Goal: Information Seeking & Learning: Find specific fact

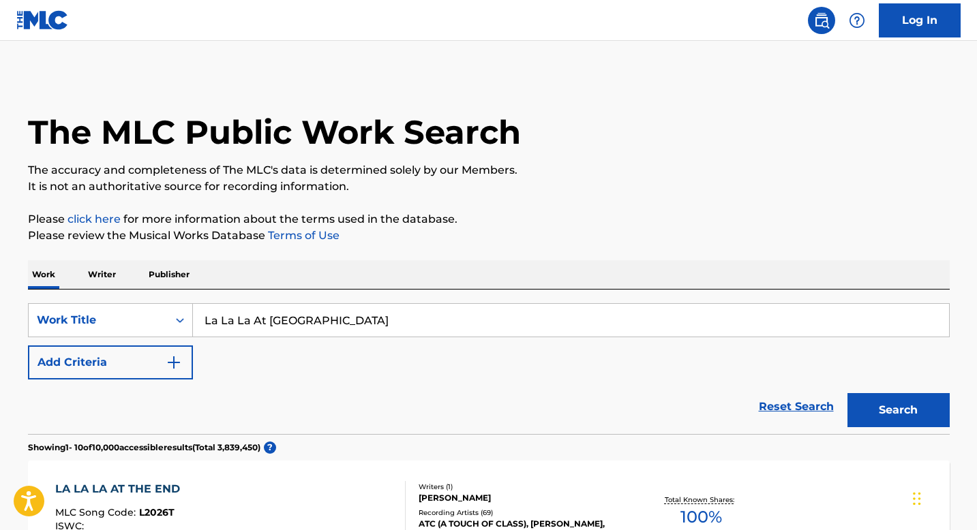
click at [349, 317] on input "La La La At [GEOGRAPHIC_DATA]" at bounding box center [571, 320] width 756 height 33
type input "that's what love is all about"
click at [847, 393] on button "Search" at bounding box center [898, 410] width 102 height 34
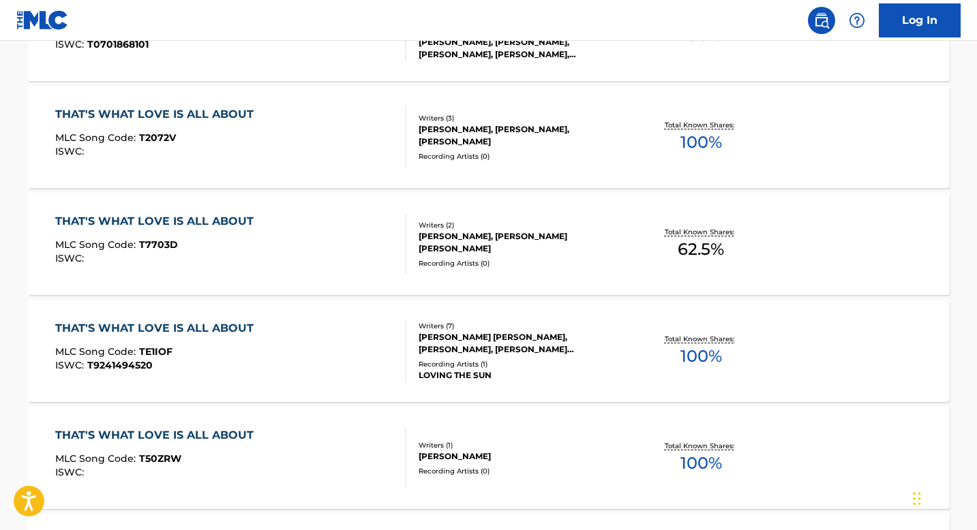
scroll to position [1094, 0]
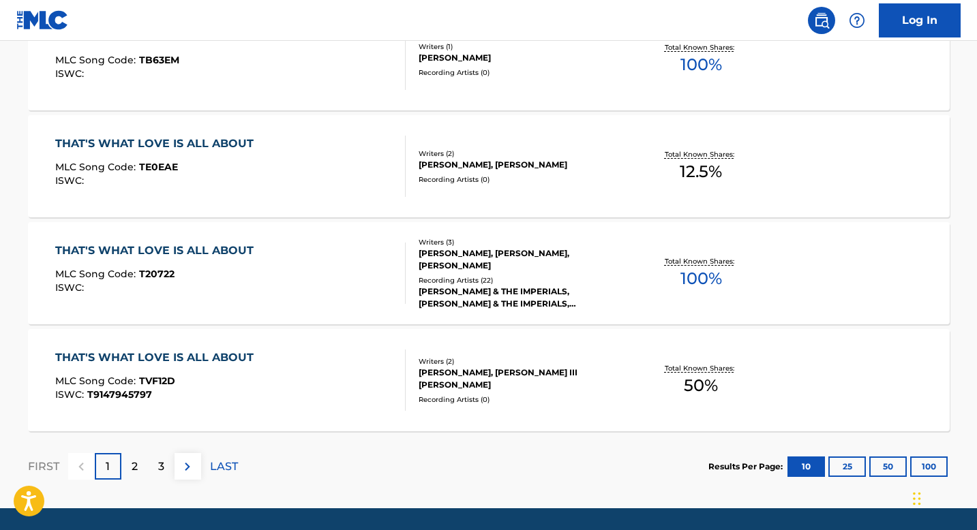
click at [291, 279] on div "THAT'S WHAT LOVE IS ALL ABOUT MLC Song Code : T20722 ISWC :" at bounding box center [230, 273] width 350 height 61
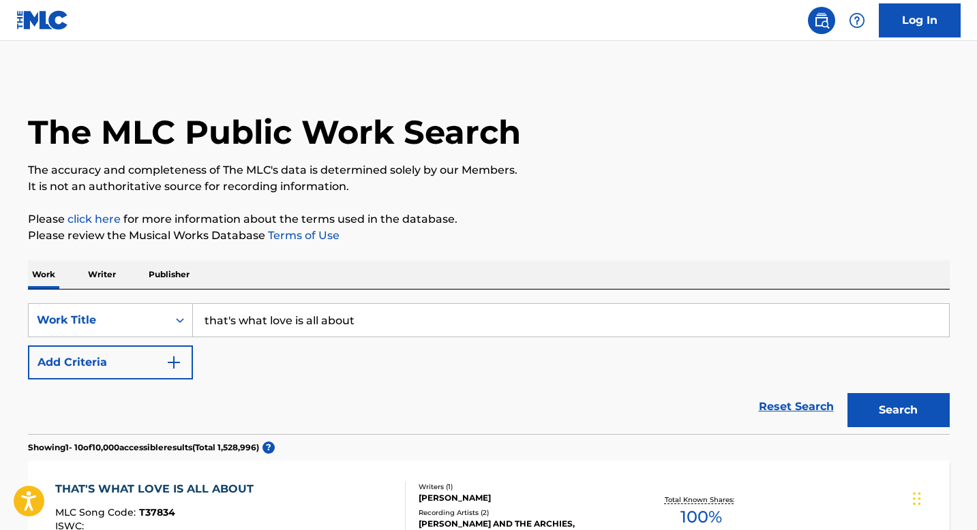
scroll to position [1130, 0]
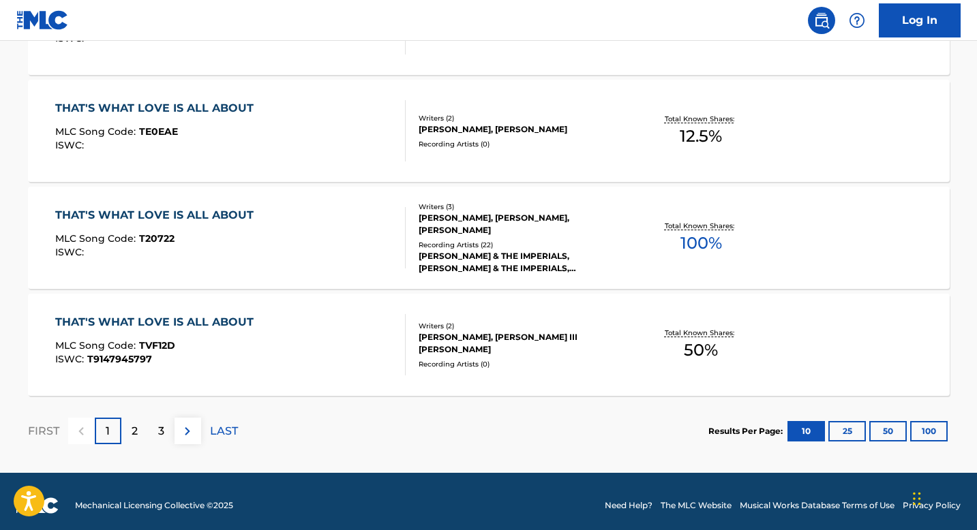
click at [285, 239] on div "THAT'S WHAT LOVE IS ALL ABOUT MLC Song Code : T20722 ISWC :" at bounding box center [230, 237] width 350 height 61
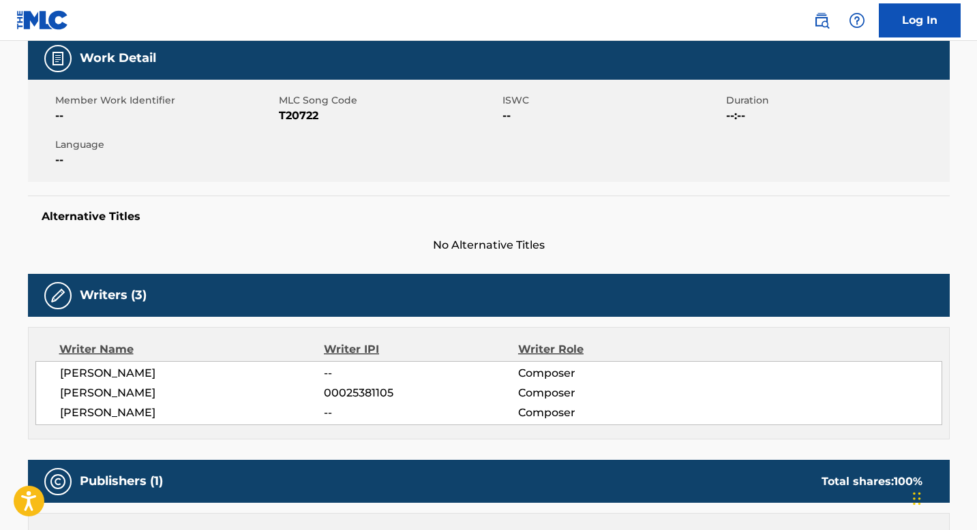
scroll to position [1138, 0]
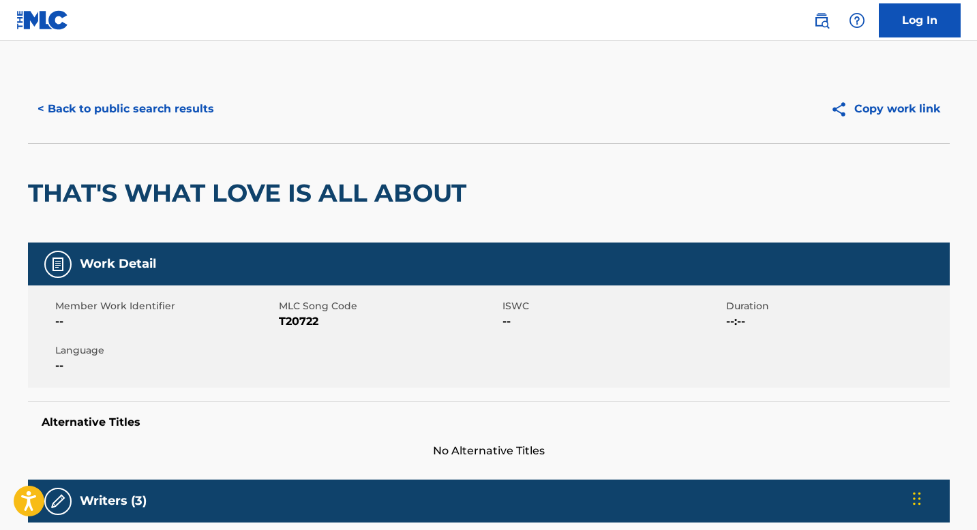
click at [94, 188] on h2 "THAT'S WHAT LOVE IS ALL ABOUT" at bounding box center [250, 193] width 445 height 31
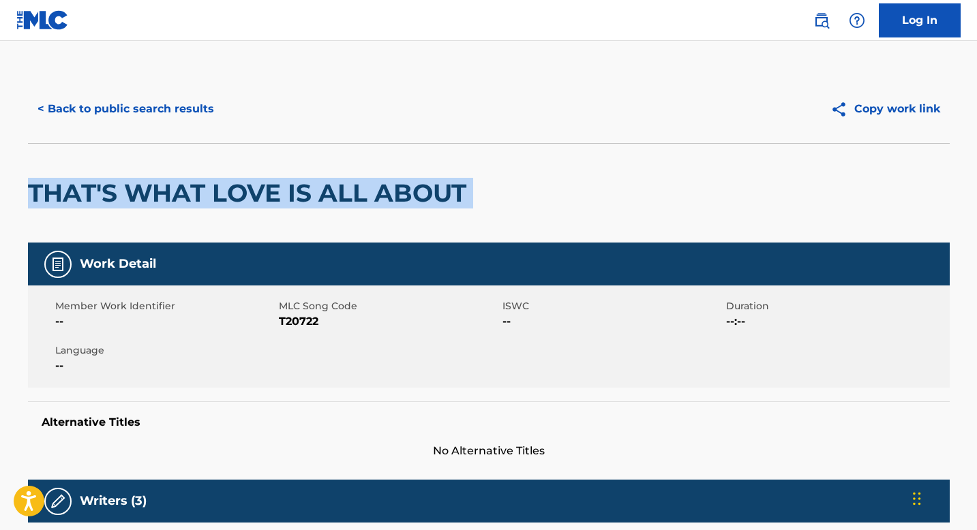
click at [94, 188] on h2 "THAT'S WHAT LOVE IS ALL ABOUT" at bounding box center [250, 193] width 445 height 31
copy div "THAT'S WHAT LOVE IS ALL ABOUT"
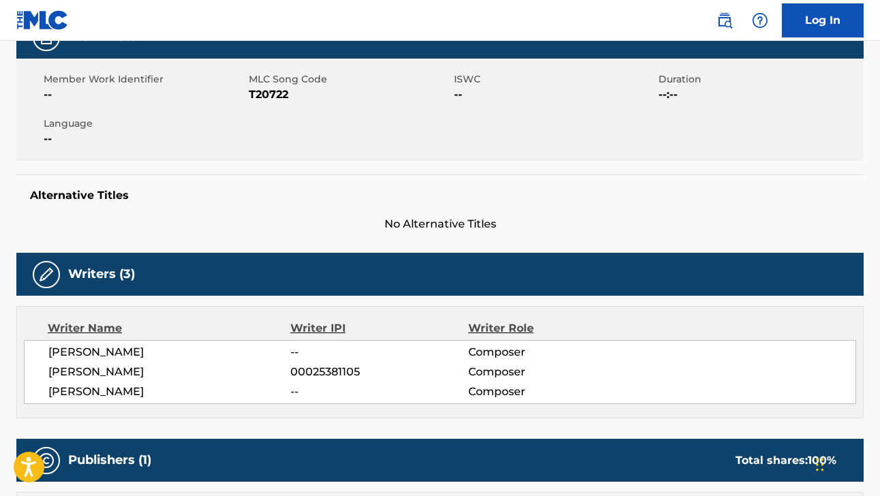
scroll to position [89, 0]
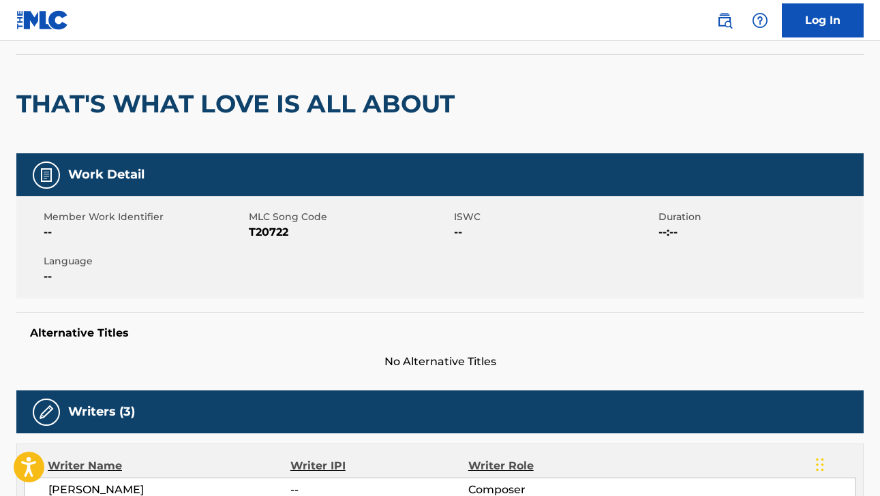
click at [281, 233] on span "T20722" at bounding box center [350, 232] width 202 height 16
copy span "T20722"
click at [378, 131] on div "THAT'S WHAT LOVE IS ALL ABOUT" at bounding box center [238, 104] width 445 height 99
click at [382, 103] on h2 "THAT'S WHAT LOVE IS ALL ABOUT" at bounding box center [238, 104] width 445 height 31
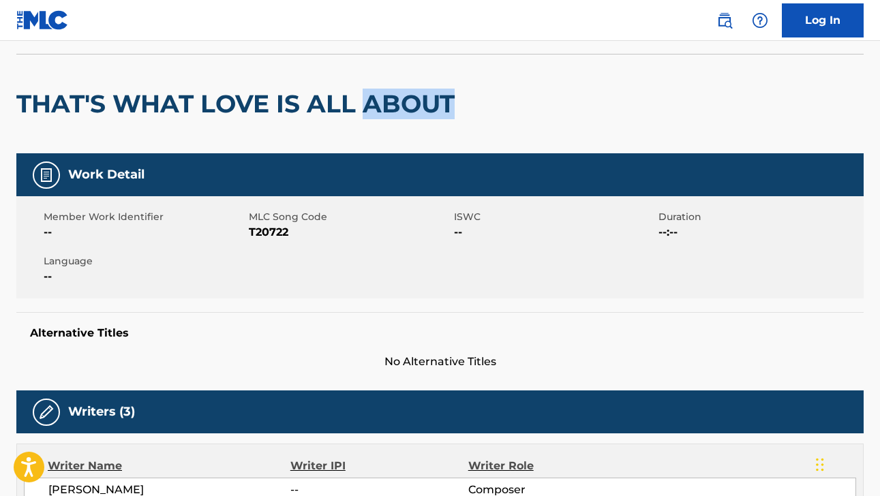
click at [382, 103] on h2 "THAT'S WHAT LOVE IS ALL ABOUT" at bounding box center [238, 104] width 445 height 31
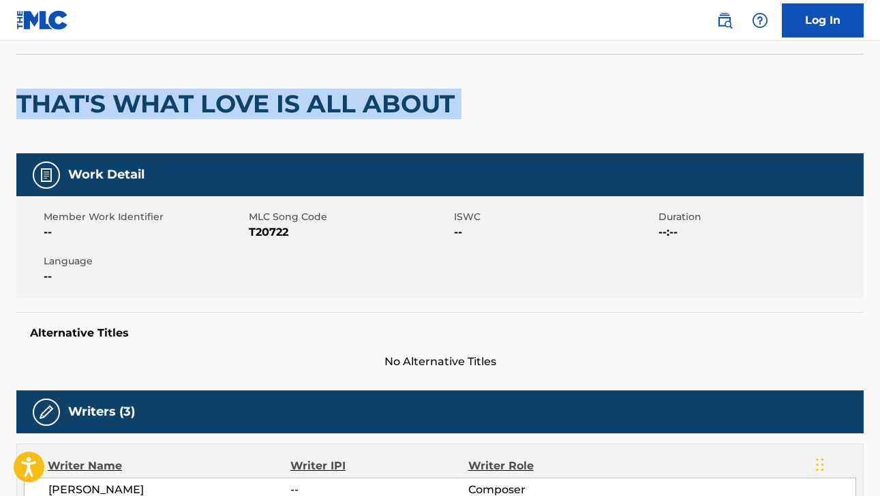
click at [382, 103] on h2 "THAT'S WHAT LOVE IS ALL ABOUT" at bounding box center [238, 104] width 445 height 31
copy div "THAT'S WHAT LOVE IS ALL ABOUT"
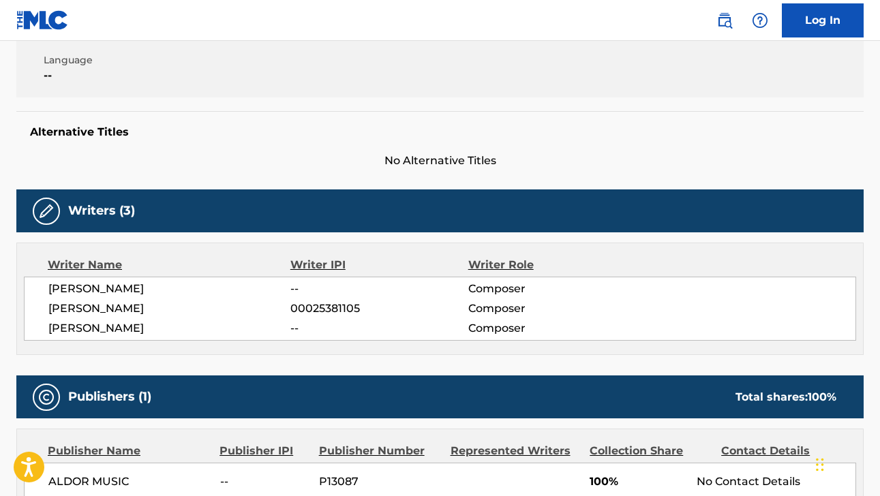
click at [289, 174] on div "Work Detail Member Work Identifier -- MLC Song Code T20722 ISWC -- Duration --:…" at bounding box center [439, 487] width 847 height 1070
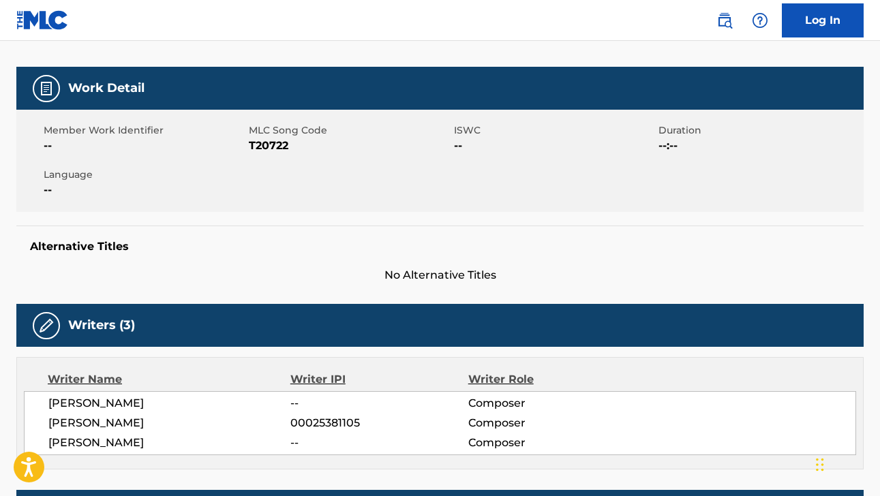
scroll to position [0, 0]
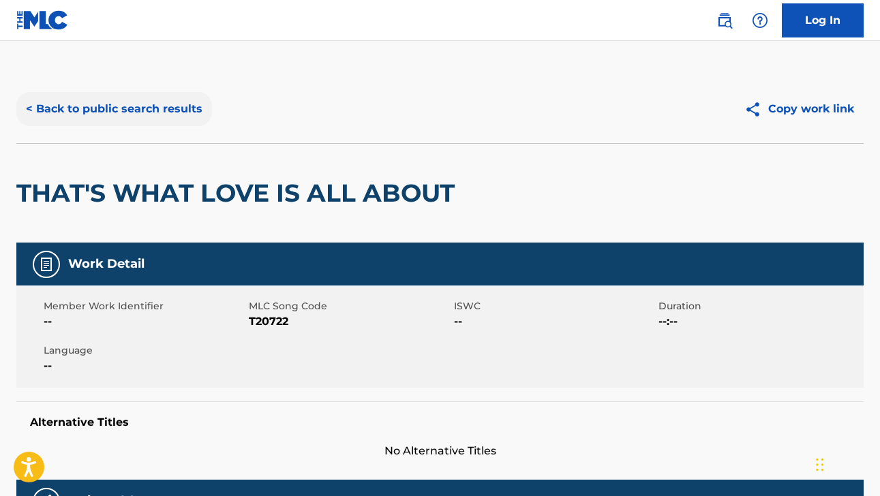
click at [105, 117] on button "< Back to public search results" at bounding box center [114, 109] width 196 height 34
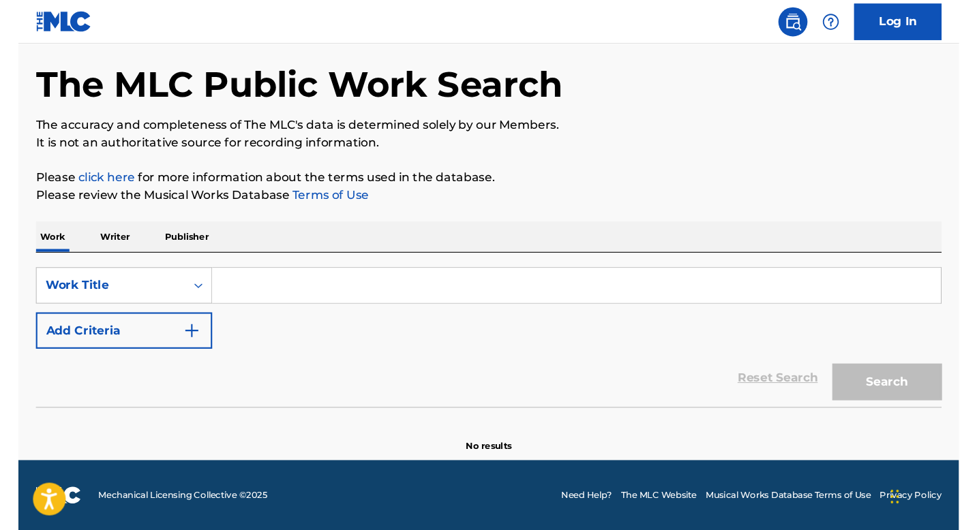
scroll to position [19, 0]
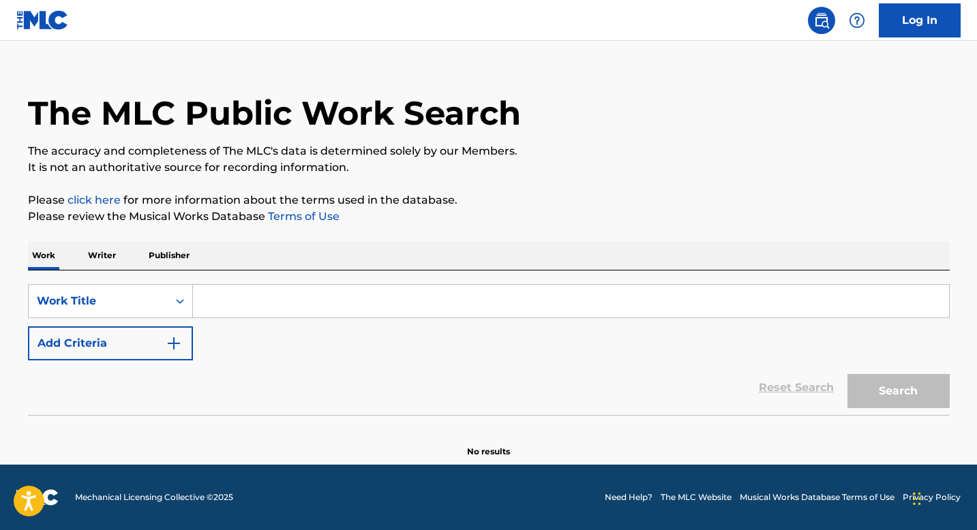
click at [217, 303] on input "Search Form" at bounding box center [571, 301] width 756 height 33
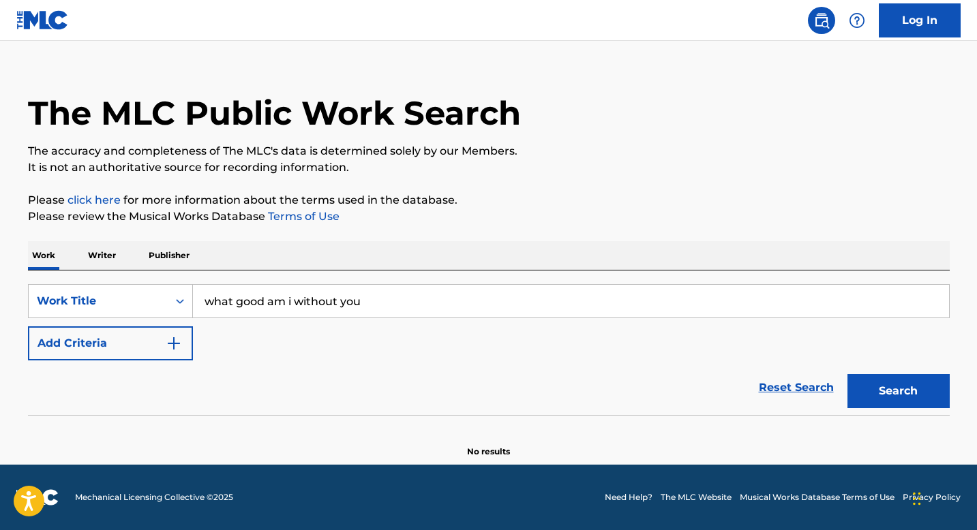
type input "what good am i without you"
click at [847, 374] on button "Search" at bounding box center [898, 391] width 102 height 34
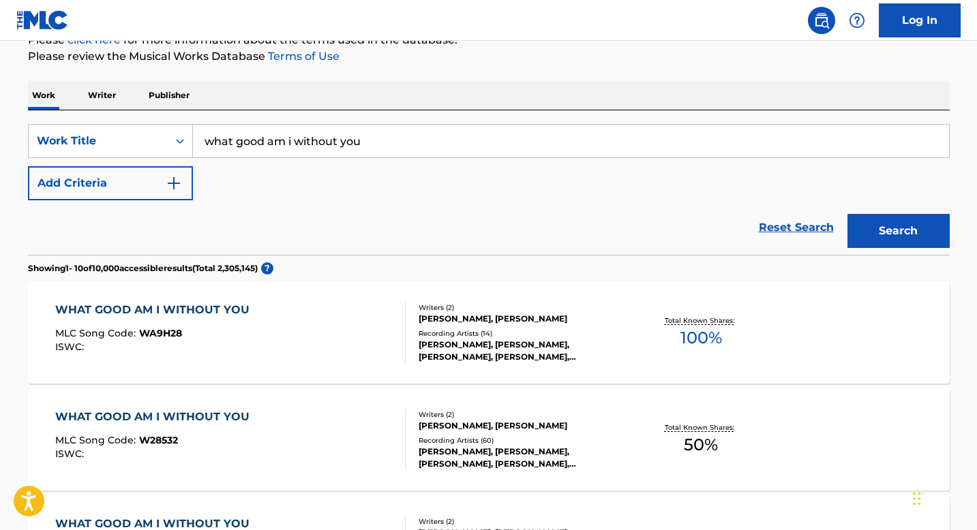
scroll to position [660, 0]
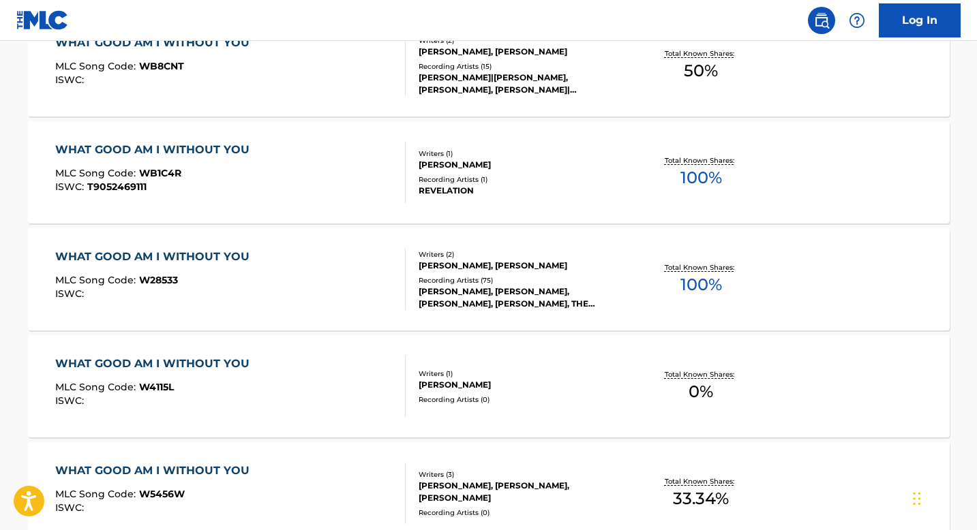
click at [390, 290] on div "WHAT GOOD AM I WITHOUT YOU MLC Song Code : W28533 ISWC :" at bounding box center [230, 279] width 350 height 61
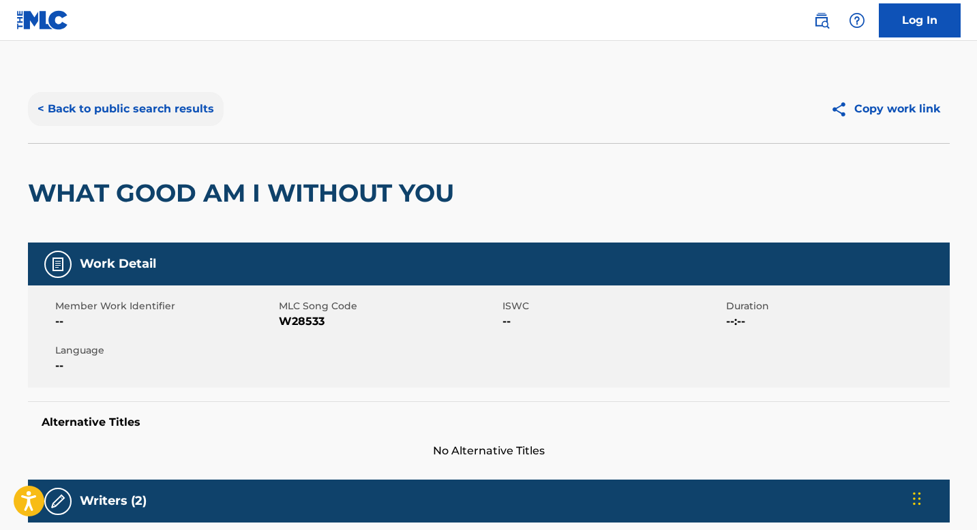
click at [188, 122] on button "< Back to public search results" at bounding box center [126, 109] width 196 height 34
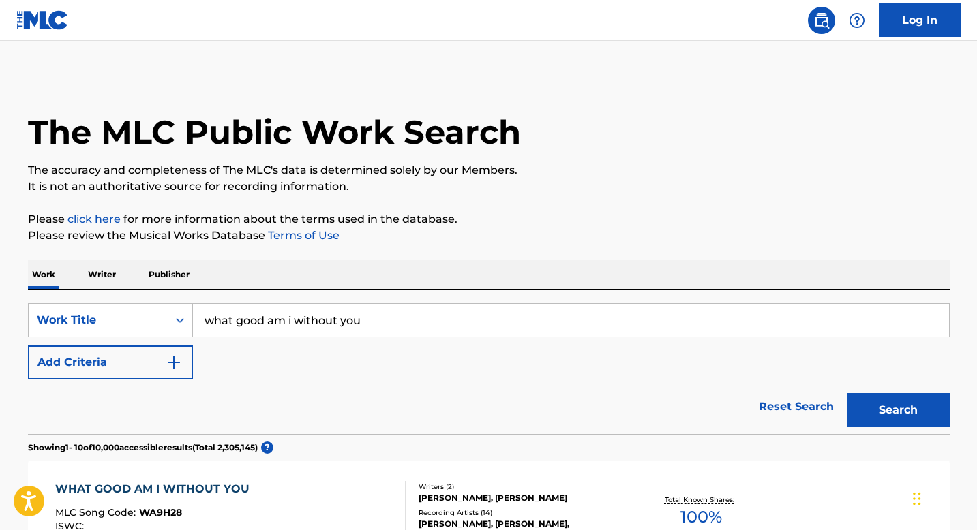
click at [243, 335] on input "what good am i without you" at bounding box center [571, 320] width 756 height 33
paste input "Sooner Or Later"
type input "Sooner Or Later"
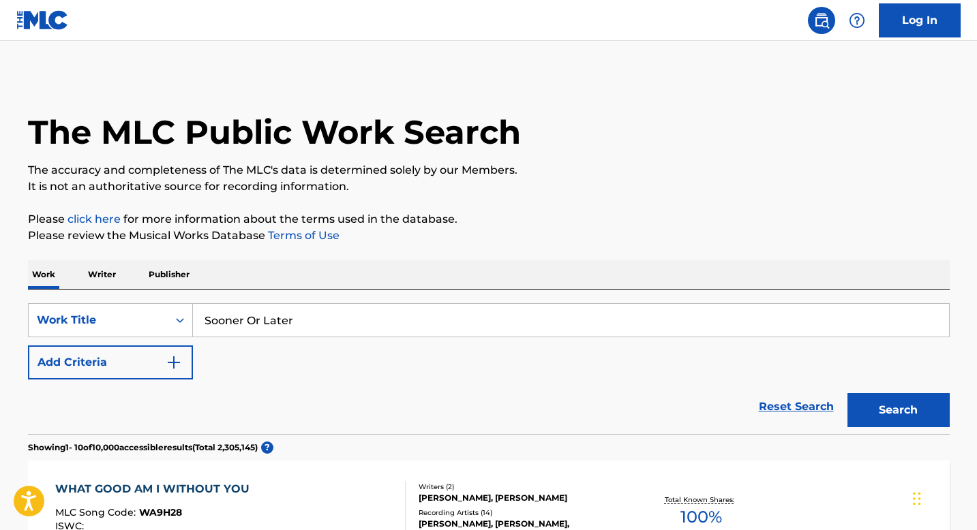
click at [847, 393] on button "Search" at bounding box center [898, 410] width 102 height 34
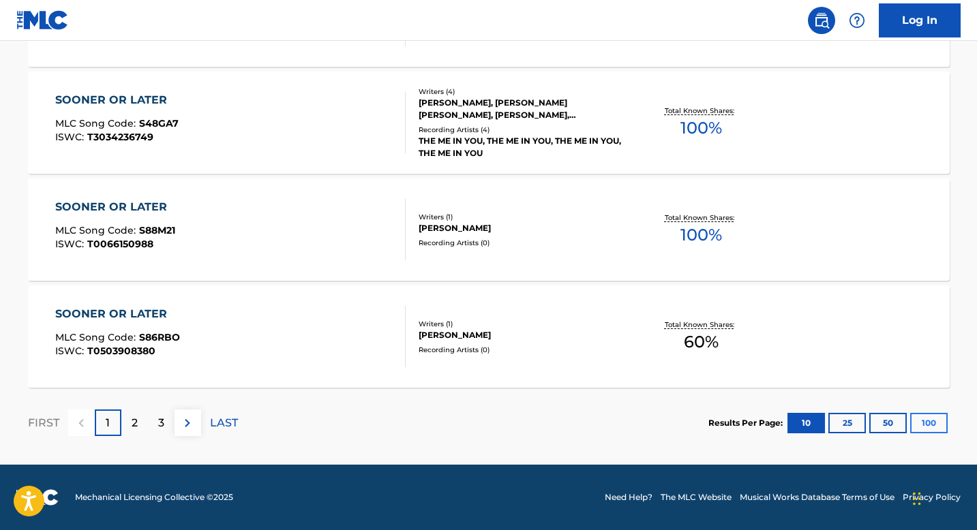
scroll to position [55, 0]
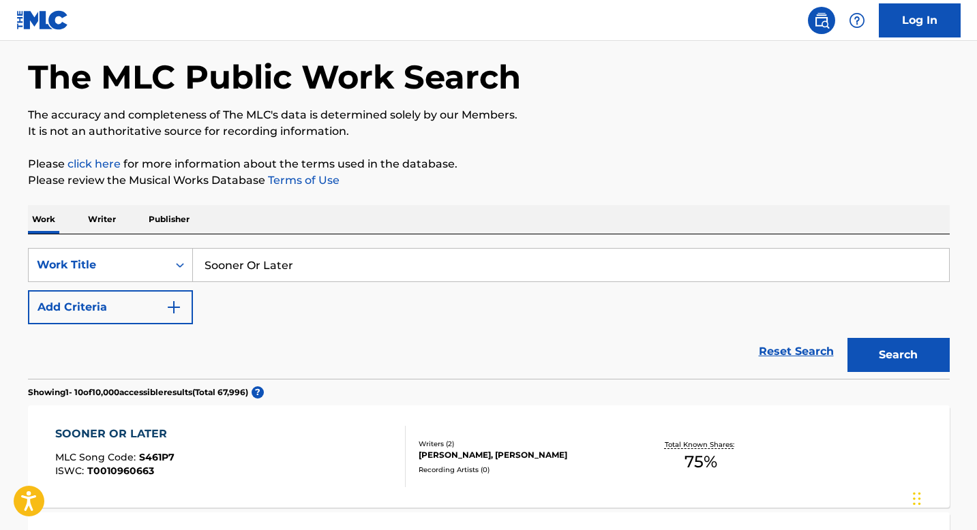
click at [940, 423] on div "SOONER OR LATER MLC Song Code : S461P7 ISWC : T0010960663 Writers ( 2 ) [PERSON…" at bounding box center [488, 456] width 921 height 102
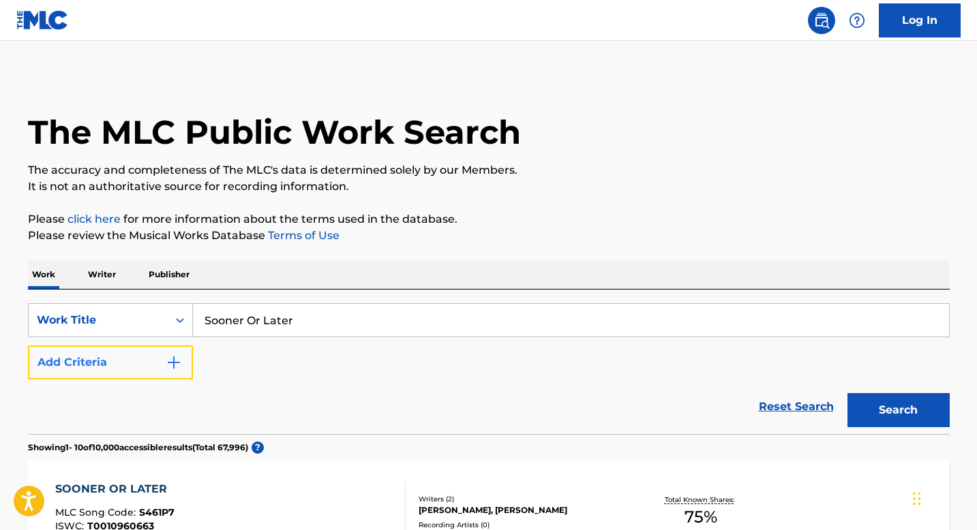
click at [147, 367] on button "Add Criteria" at bounding box center [110, 363] width 165 height 34
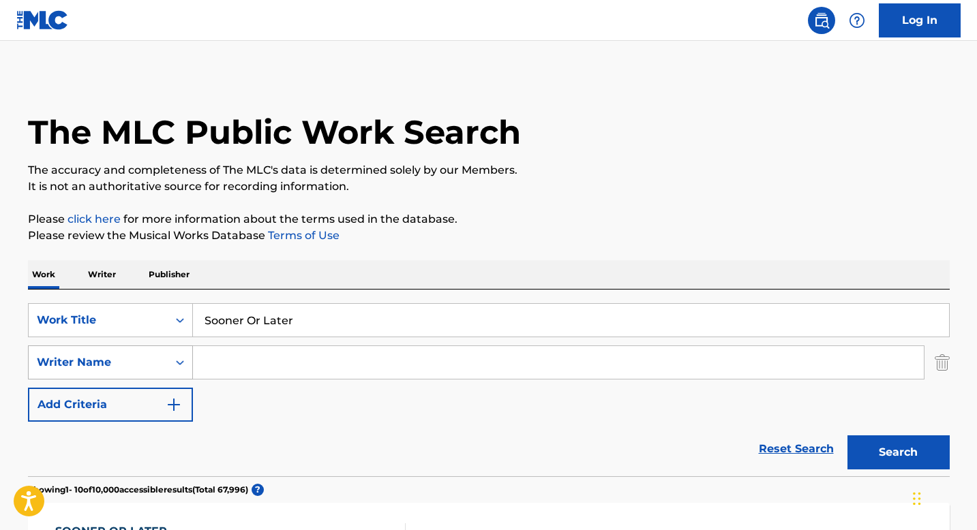
click at [140, 364] on div "Writer Name" at bounding box center [110, 363] width 165 height 34
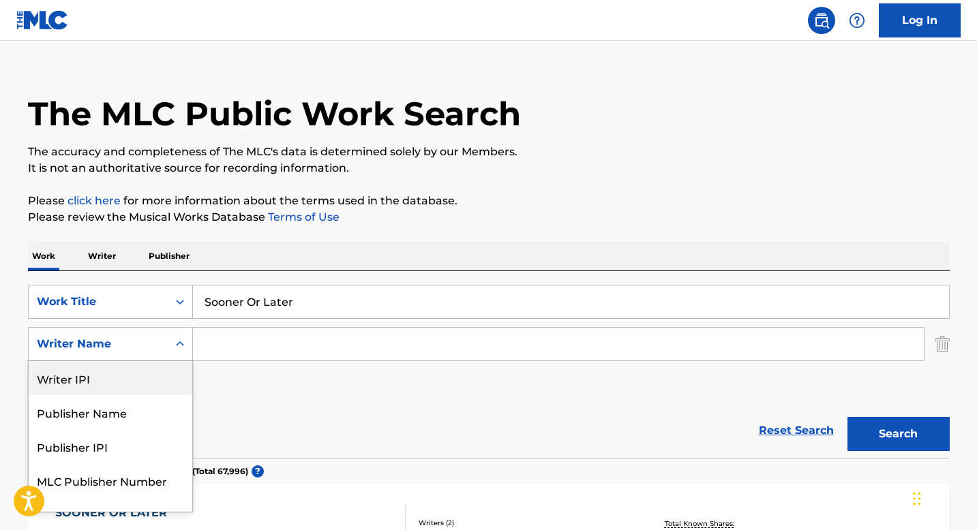
scroll to position [20, 0]
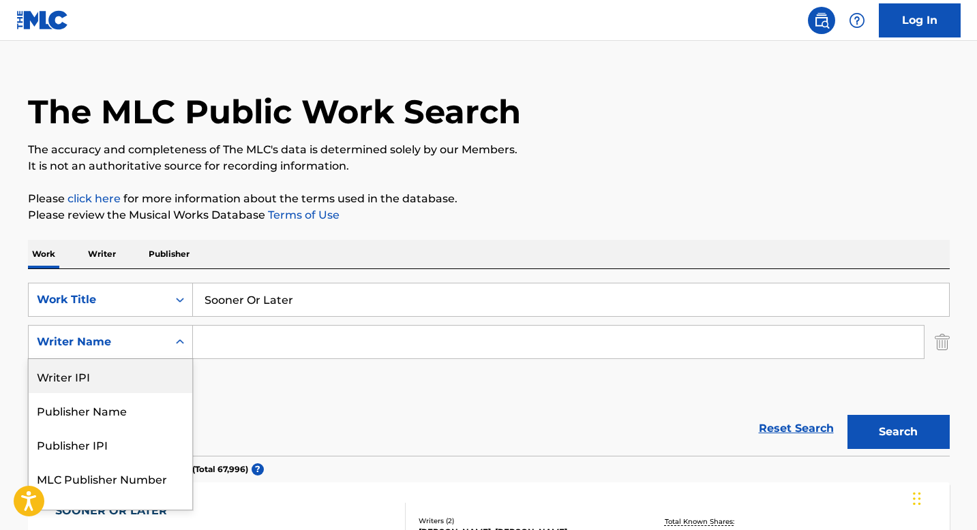
click at [247, 337] on input "Search Form" at bounding box center [558, 342] width 731 height 33
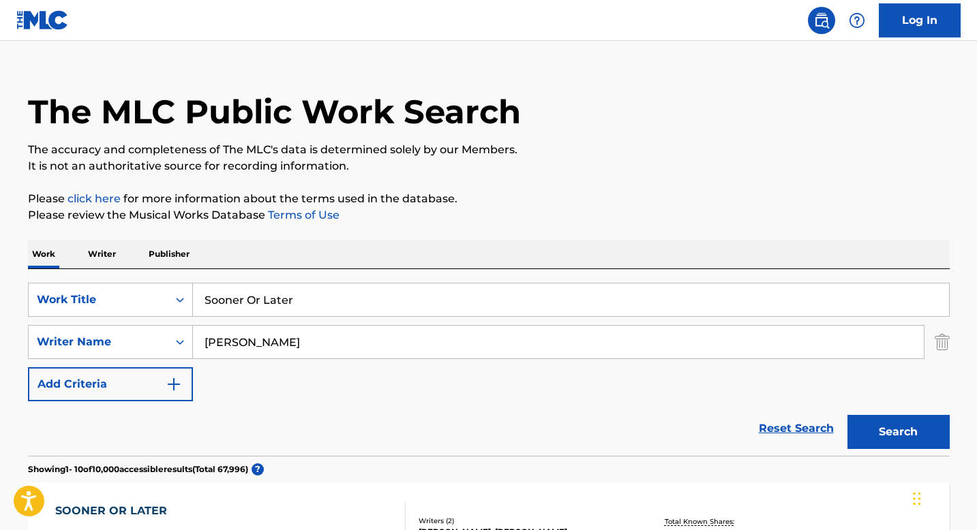
type input "[PERSON_NAME]"
click at [847, 415] on button "Search" at bounding box center [898, 432] width 102 height 34
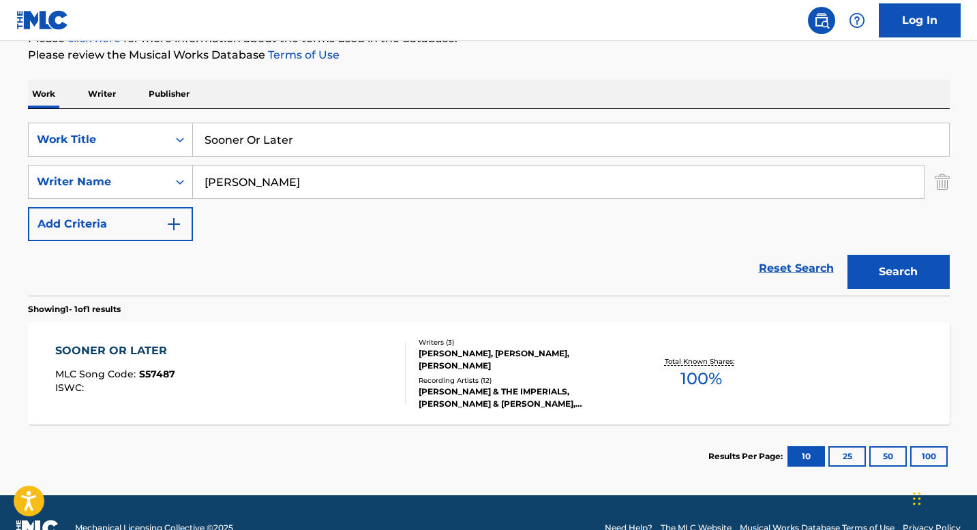
scroll to position [178, 0]
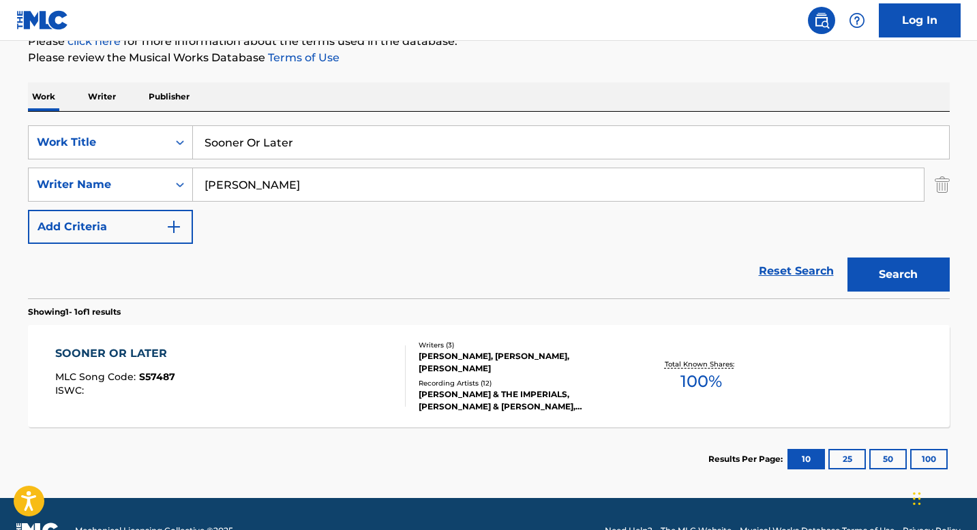
click at [259, 347] on div "SOONER OR LATER MLC Song Code : S57487 ISWC :" at bounding box center [230, 376] width 350 height 61
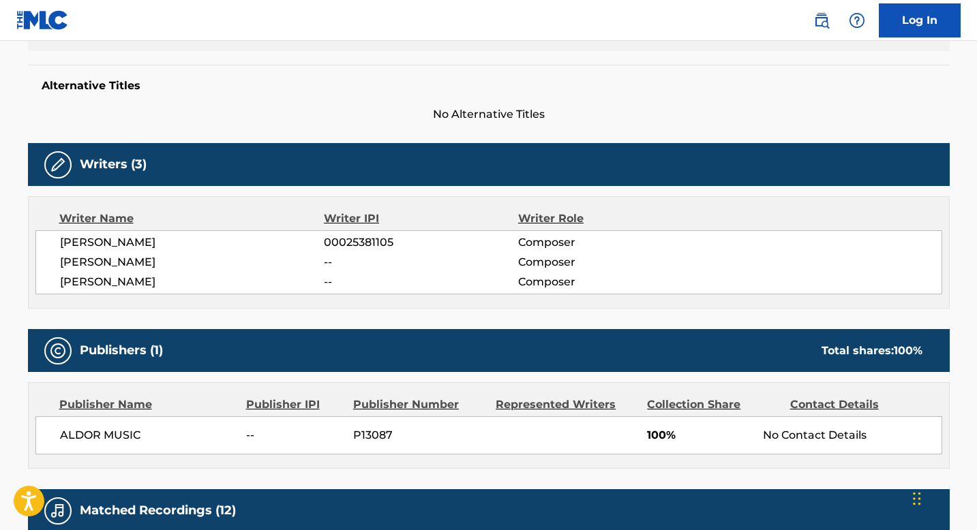
scroll to position [336, 0]
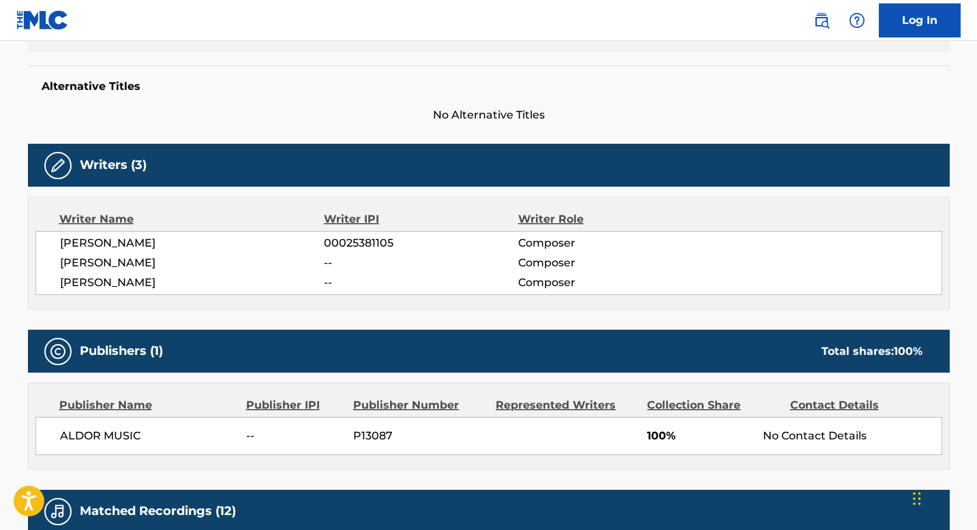
click at [89, 281] on span "[PERSON_NAME]" at bounding box center [192, 283] width 264 height 16
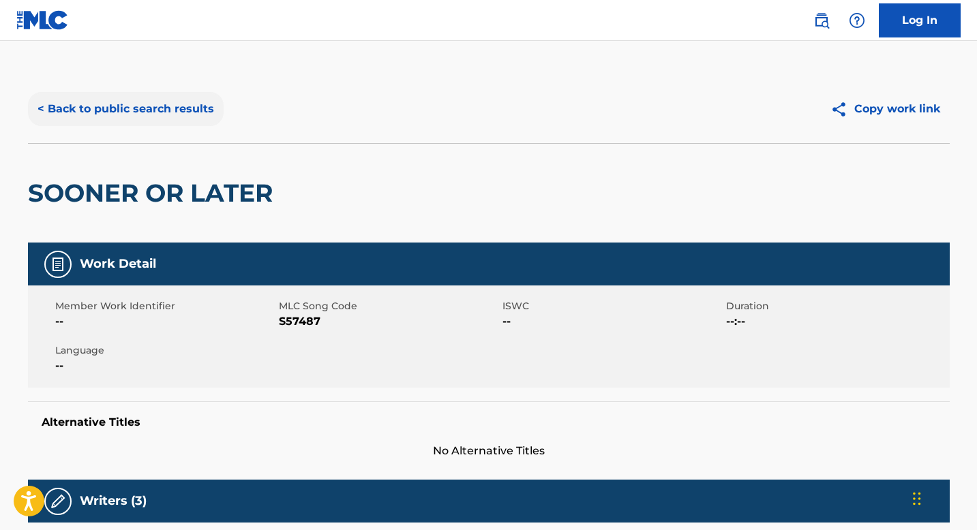
click at [217, 119] on button "< Back to public search results" at bounding box center [126, 109] width 196 height 34
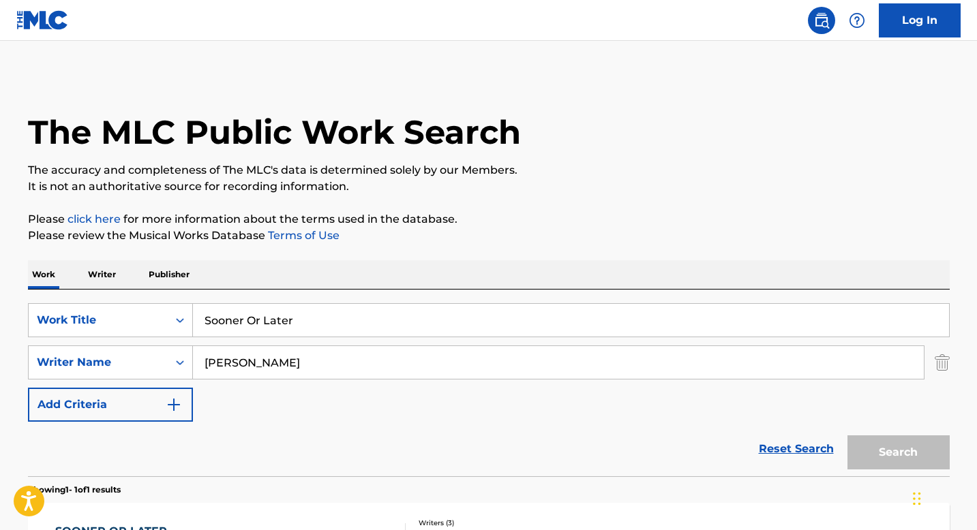
scroll to position [134, 0]
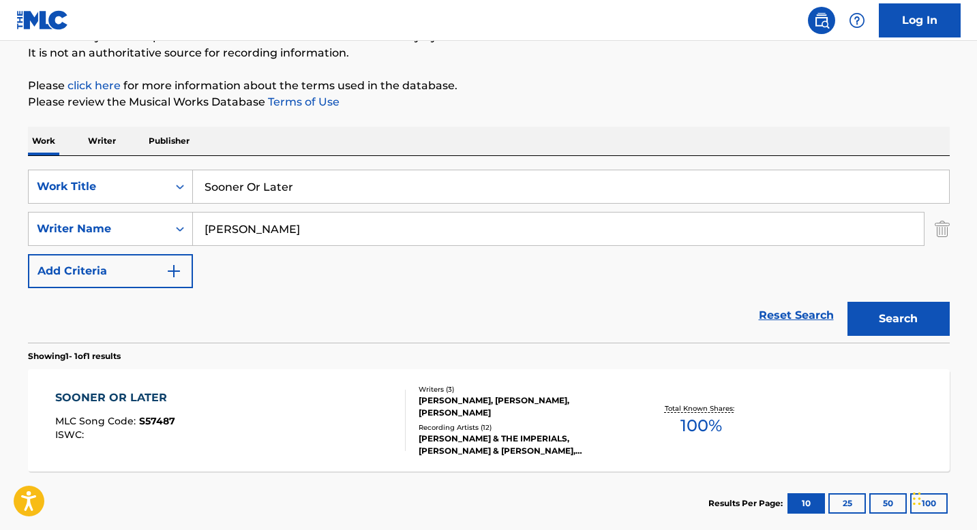
click at [535, 181] on input "Sooner Or Later" at bounding box center [571, 186] width 756 height 33
paste input "Heartaches Never Entered My Mind"
type input "Heartaches Never Entered My Mind"
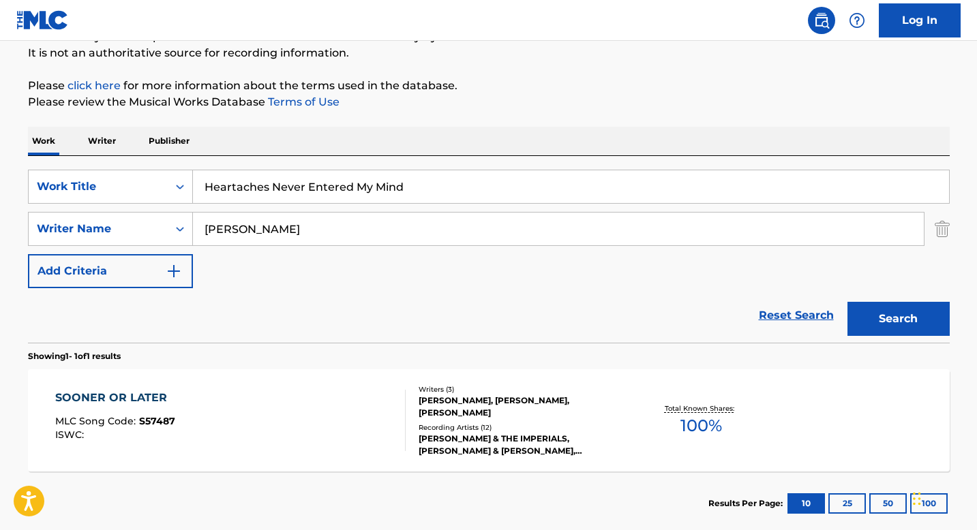
click at [847, 302] on button "Search" at bounding box center [898, 319] width 102 height 34
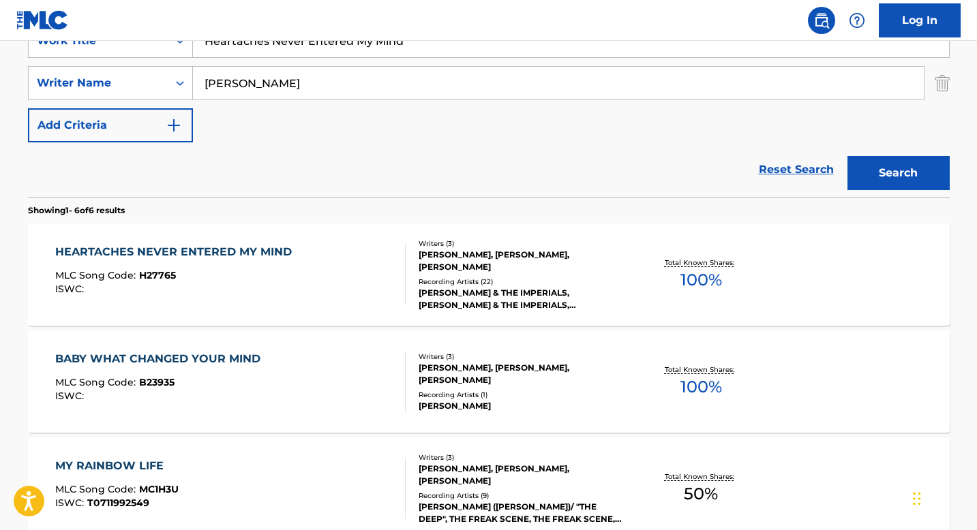
scroll to position [295, 0]
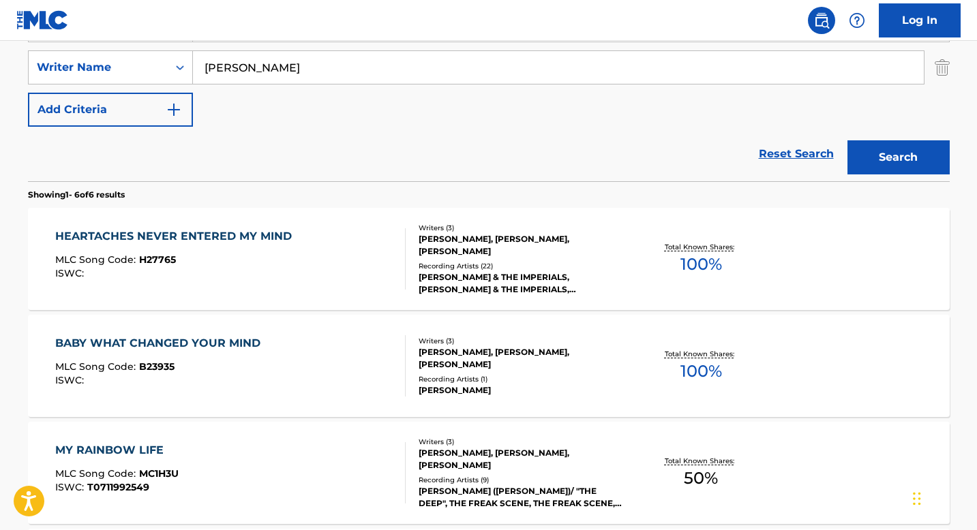
click at [470, 242] on div "[PERSON_NAME], [PERSON_NAME], [PERSON_NAME]" at bounding box center [521, 245] width 206 height 25
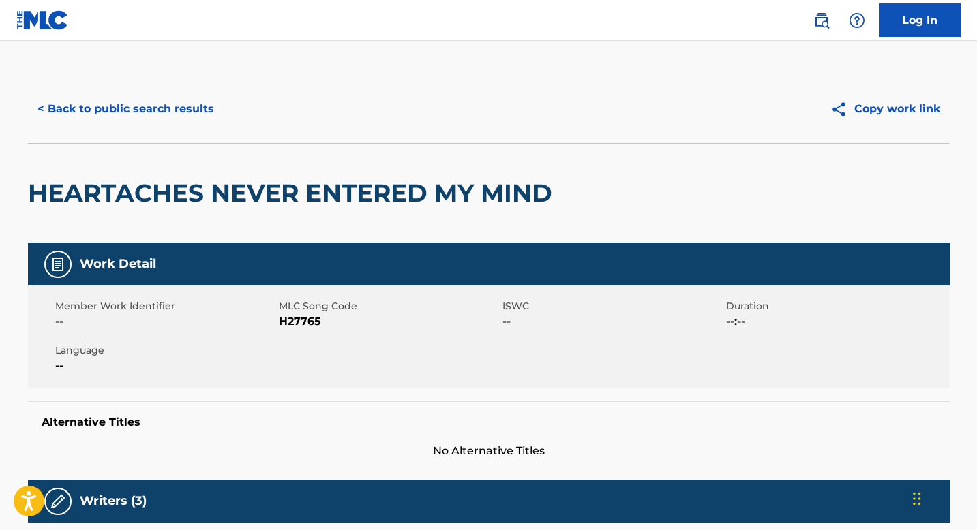
click at [114, 83] on div "< Back to public search results Copy work link" at bounding box center [488, 109] width 921 height 68
click at [114, 110] on button "< Back to public search results" at bounding box center [126, 109] width 196 height 34
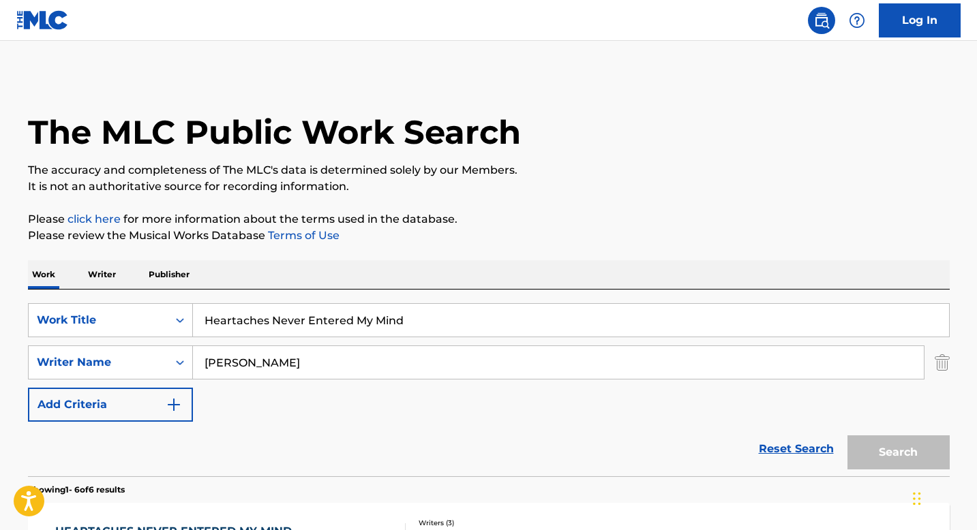
scroll to position [295, 0]
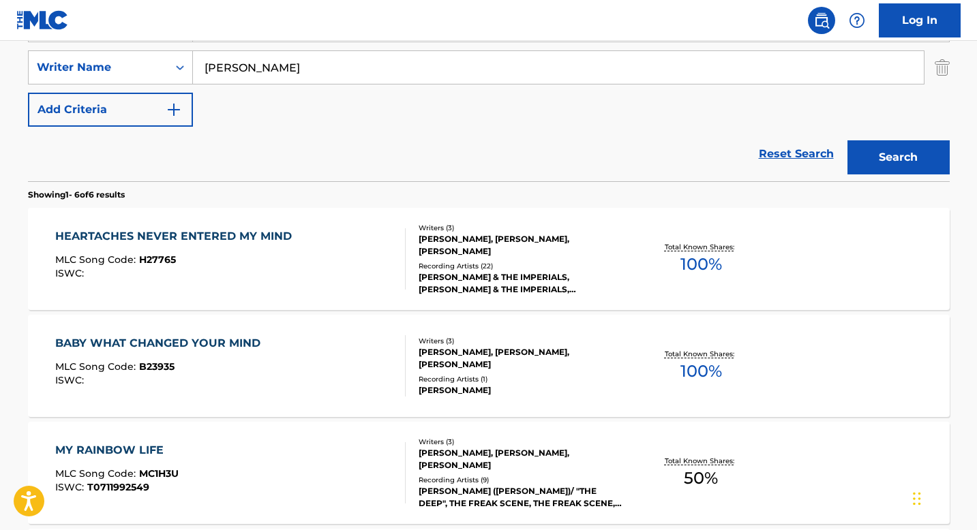
click at [367, 58] on input "[PERSON_NAME]" at bounding box center [558, 67] width 731 height 33
type input "easier said than done"
click at [847, 140] on button "Search" at bounding box center [898, 157] width 102 height 34
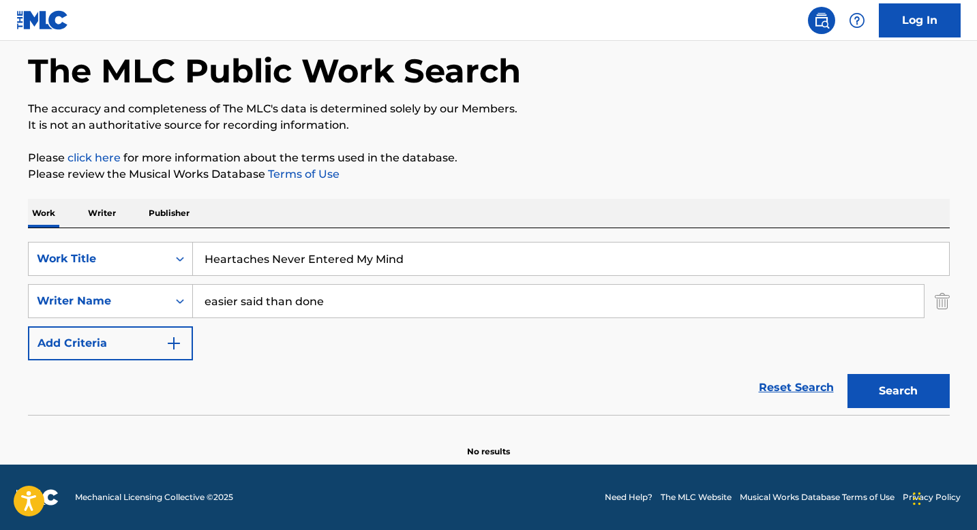
scroll to position [61, 0]
click at [875, 390] on button "Search" at bounding box center [898, 391] width 102 height 34
click at [500, 292] on input "easier said than done" at bounding box center [558, 301] width 731 height 33
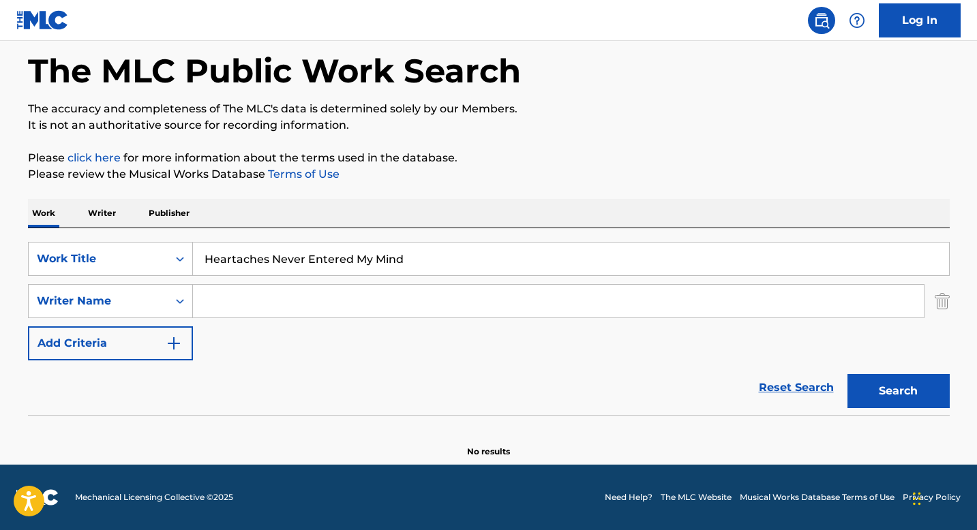
click at [337, 269] on input "Heartaches Never Entered My Mind" at bounding box center [571, 259] width 756 height 33
type input "easier said than done"
click at [847, 374] on button "Search" at bounding box center [898, 391] width 102 height 34
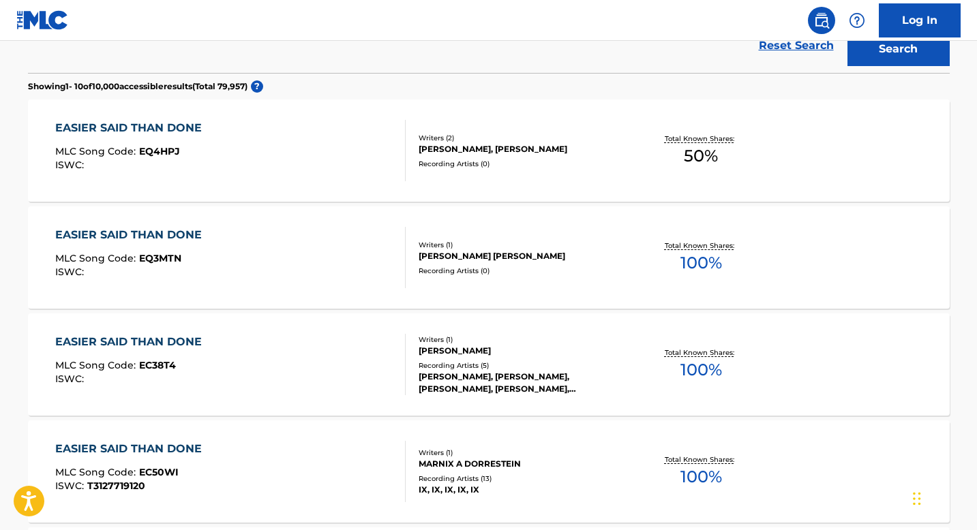
scroll to position [1180, 0]
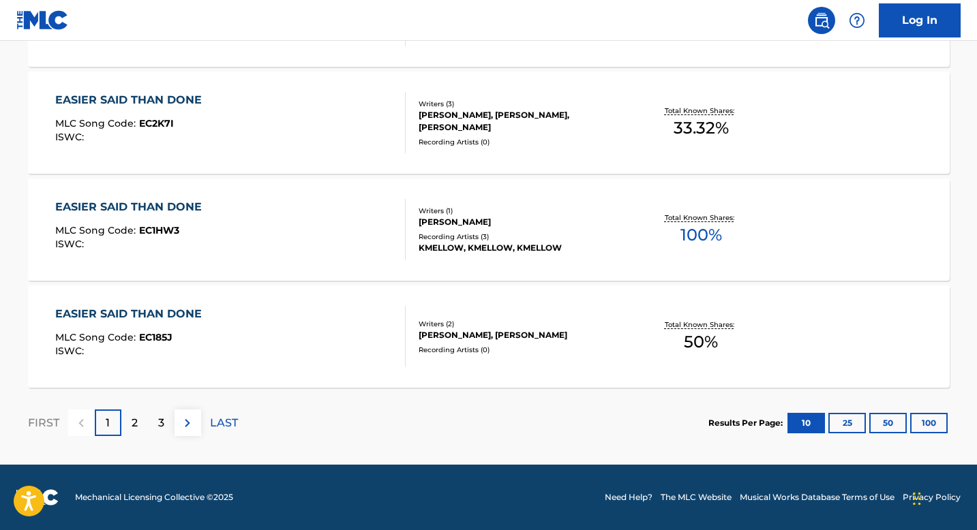
click at [930, 412] on div "Results Per Page: 10 25 50 100" at bounding box center [828, 423] width 241 height 64
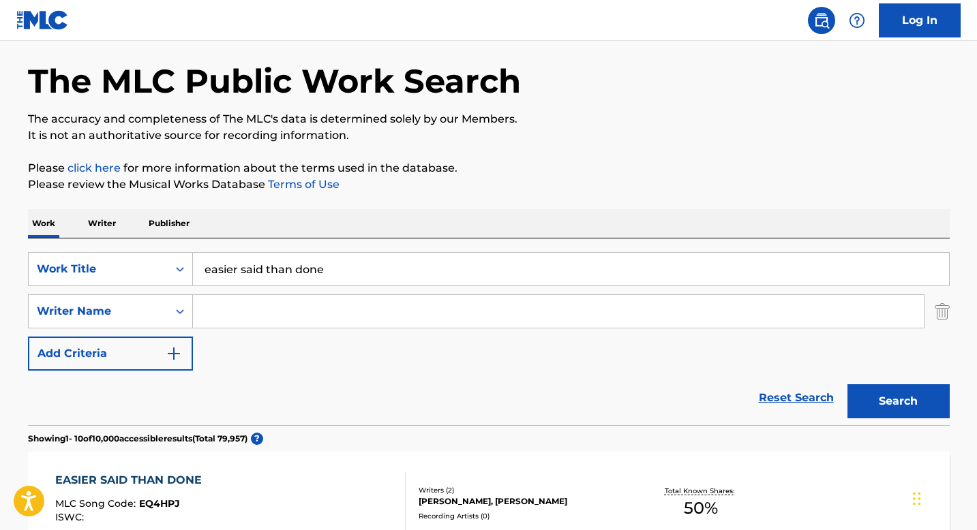
click at [233, 295] on input "Search Form" at bounding box center [558, 311] width 731 height 33
type input "[PERSON_NAME]"
click at [847, 384] on button "Search" at bounding box center [898, 401] width 102 height 34
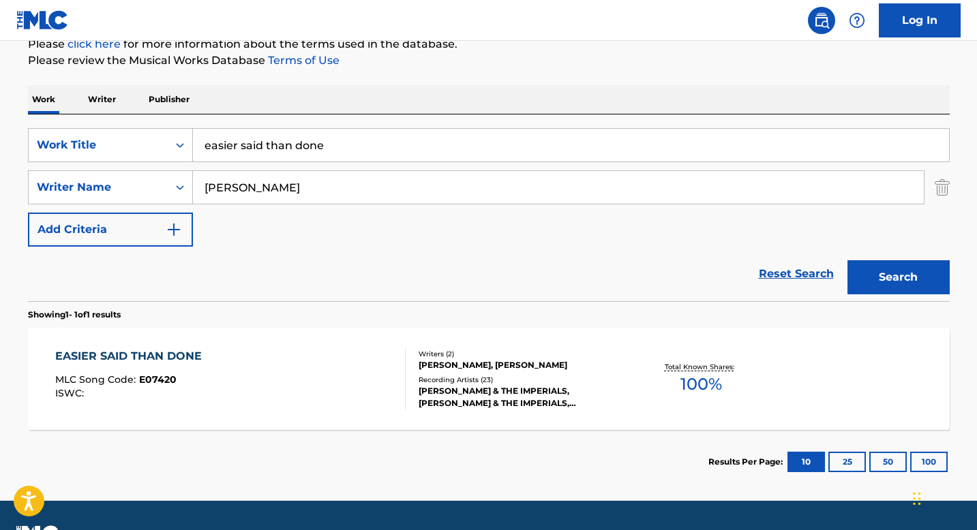
scroll to position [198, 0]
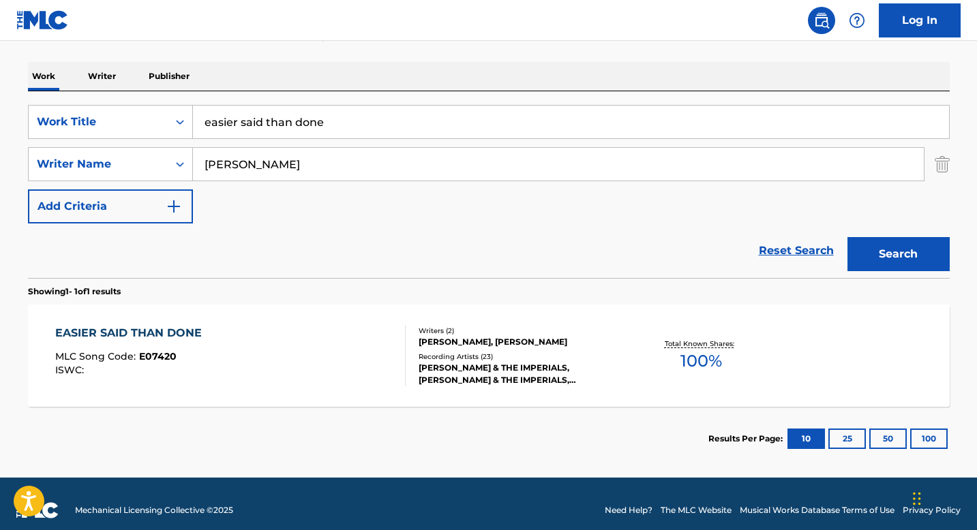
click at [191, 296] on section "Showing 1 - 1 of 1 results" at bounding box center [488, 288] width 921 height 20
click at [179, 331] on div "EASIER SAID THAN DONE" at bounding box center [131, 333] width 153 height 16
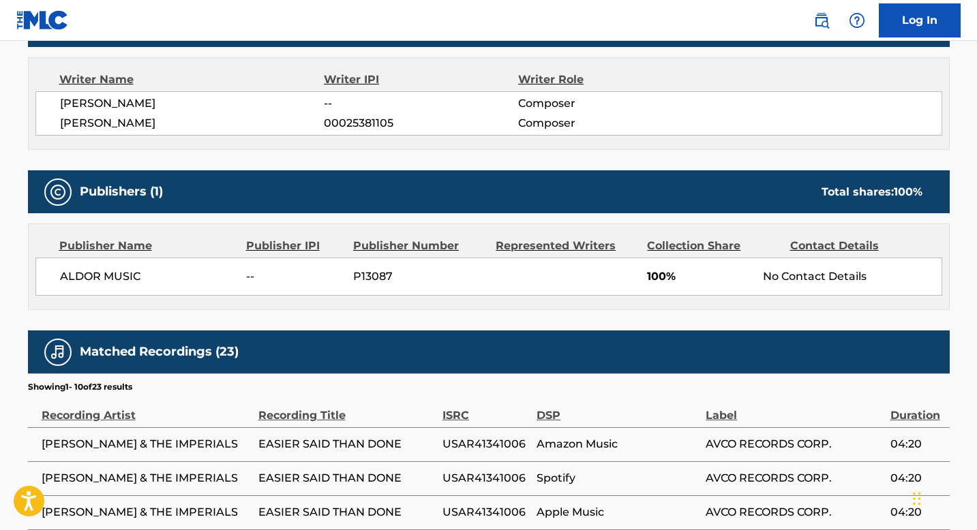
scroll to position [550, 0]
